Goal: Task Accomplishment & Management: Manage account settings

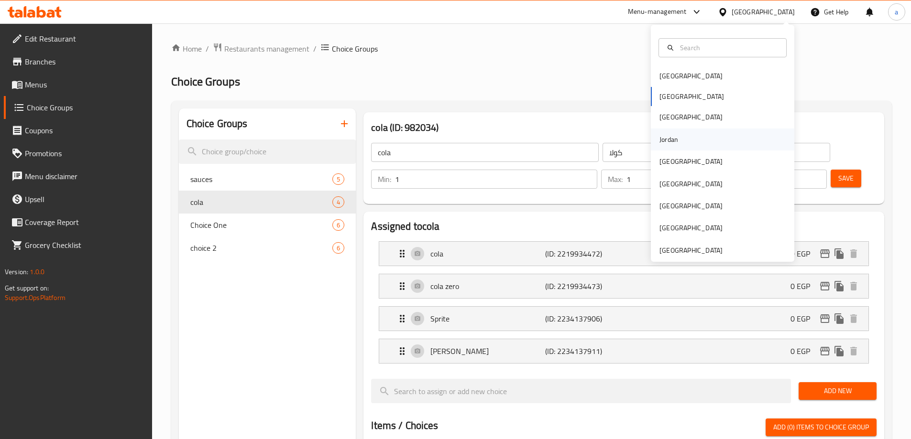
click at [661, 144] on div "Jordan" at bounding box center [668, 139] width 19 height 11
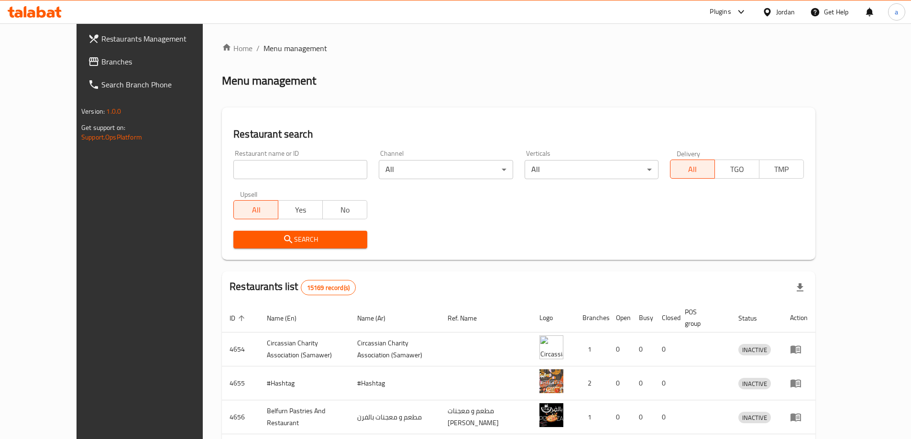
click at [101, 59] on span "Branches" at bounding box center [161, 61] width 120 height 11
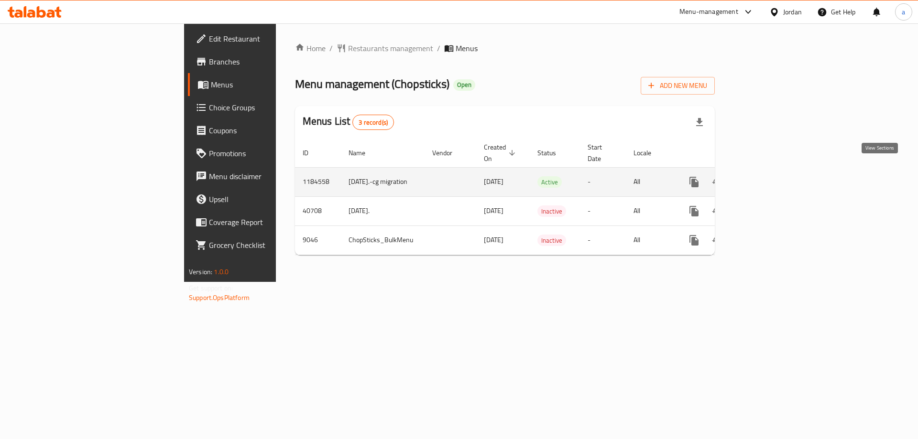
click at [769, 176] on icon "enhanced table" at bounding box center [763, 181] width 11 height 11
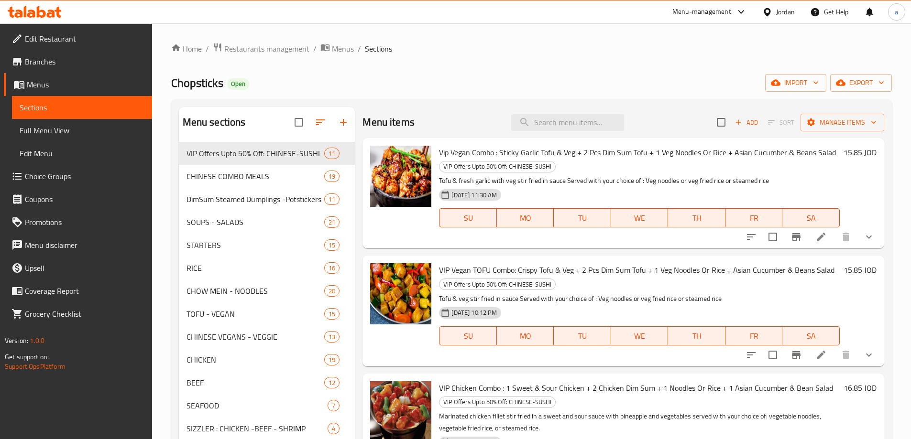
click at [68, 173] on span "Choice Groups" at bounding box center [85, 176] width 120 height 11
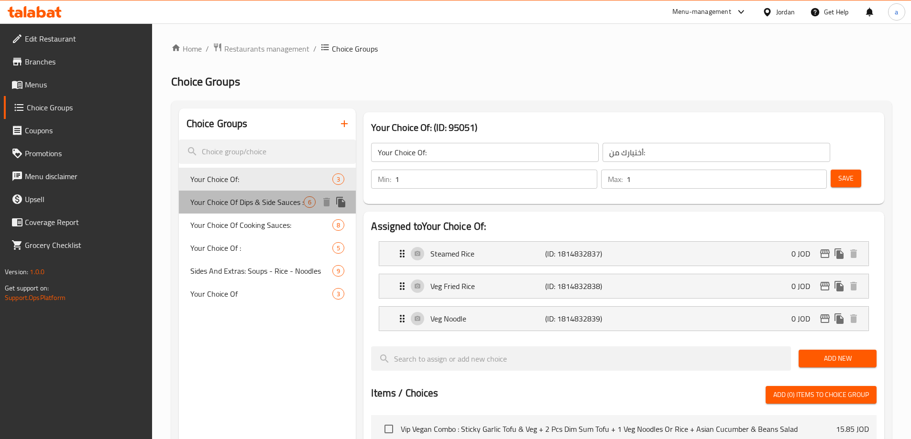
click at [238, 208] on span "Your Choice Of Dips & Side Sauces :" at bounding box center [247, 202] width 114 height 11
type input "Your Choice Of Dips & Side Sauces :"
type input "اختيارك من الصلصات الجانبية والغموس:"
type input "0"
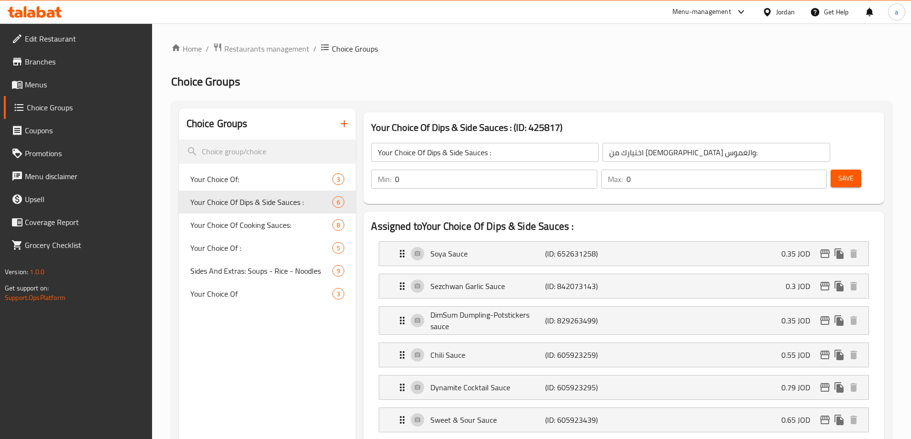
click at [615, 47] on ol "Home / Restaurants management / Choice Groups" at bounding box center [531, 49] width 721 height 12
click at [444, 55] on ol "Home / Restaurants management / Choice Groups" at bounding box center [531, 49] width 721 height 12
click at [267, 52] on span "Restaurants management" at bounding box center [266, 48] width 85 height 11
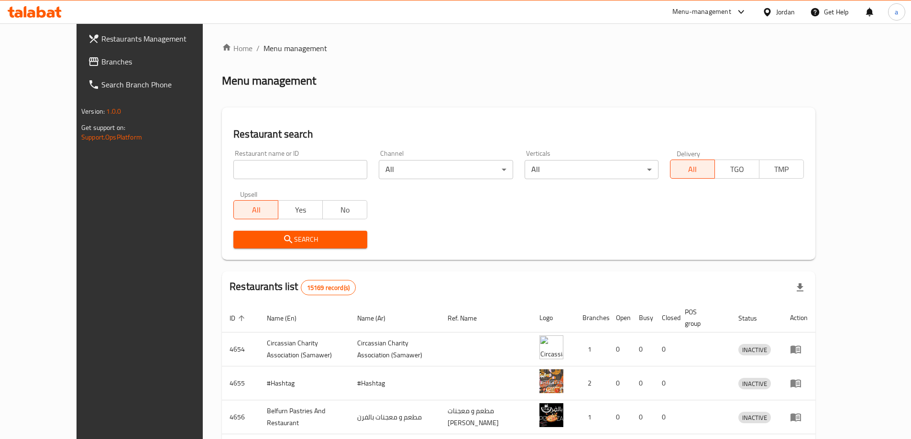
click at [101, 63] on span "Branches" at bounding box center [161, 61] width 120 height 11
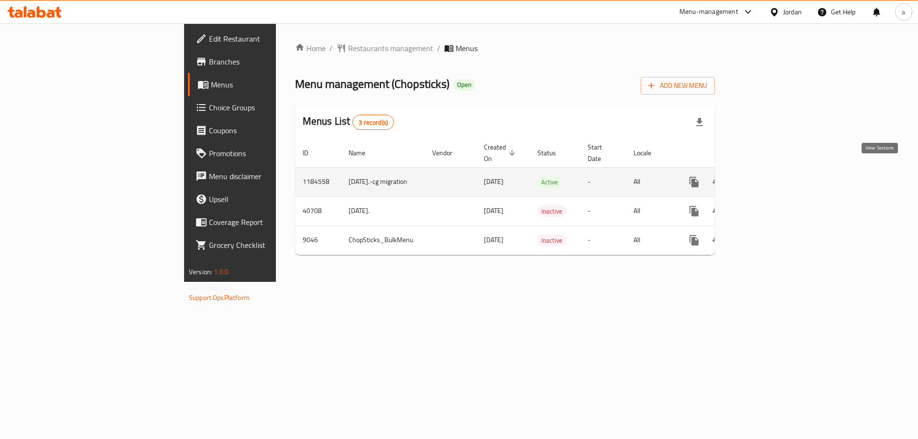
click at [769, 176] on icon "enhanced table" at bounding box center [763, 181] width 11 height 11
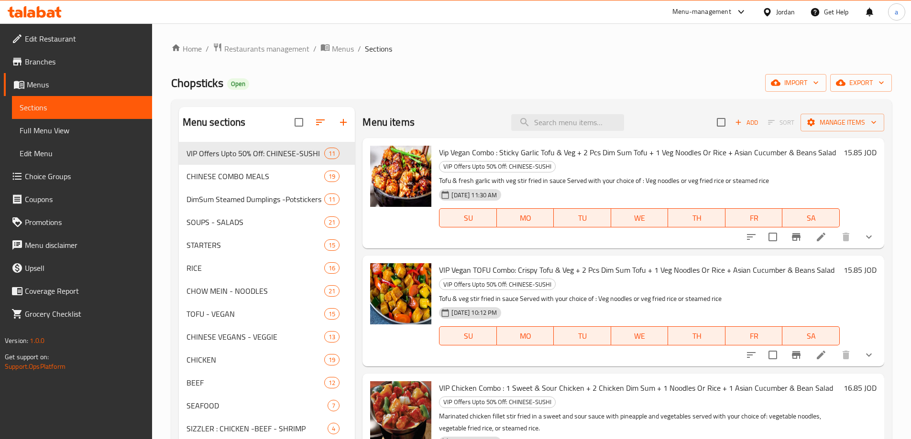
click at [29, 176] on span "Choice Groups" at bounding box center [85, 176] width 120 height 11
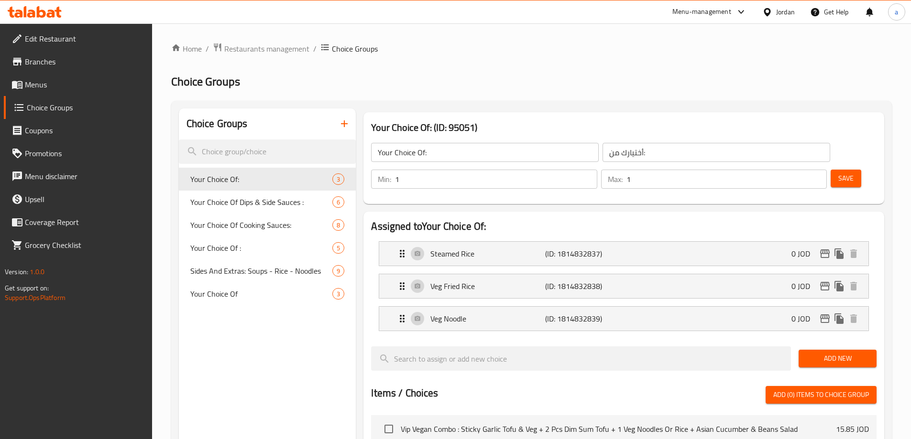
click at [578, 48] on div at bounding box center [455, 219] width 911 height 439
click at [215, 206] on span "Your Choice Of Dips & Side Sauces :" at bounding box center [247, 202] width 114 height 11
type input "Your Choice Of Dips & Side Sauces :"
type input "اختيارك من الصلصات الجانبية والغموس:"
type input "0"
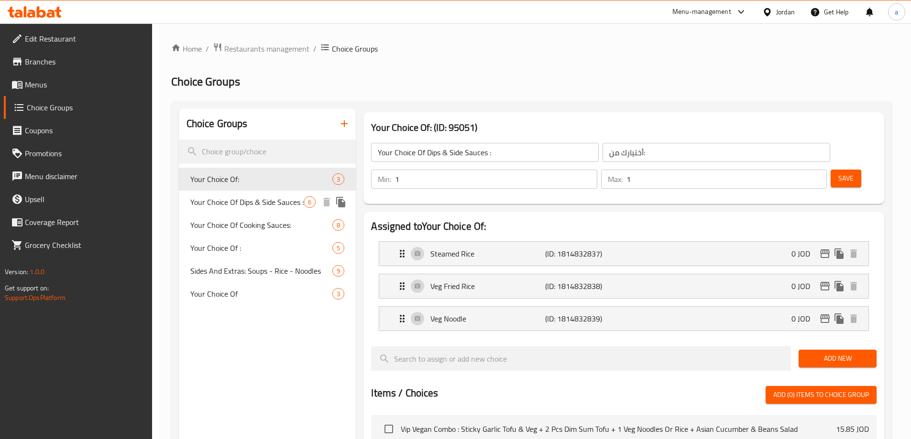
type input "0"
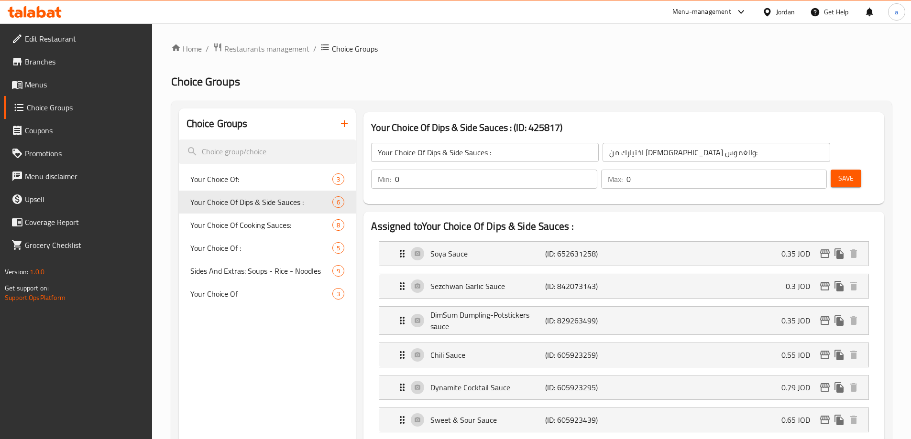
click at [573, 51] on ol "Home / Restaurants management / Choice Groups" at bounding box center [531, 49] width 721 height 12
